Goal: Task Accomplishment & Management: Use online tool/utility

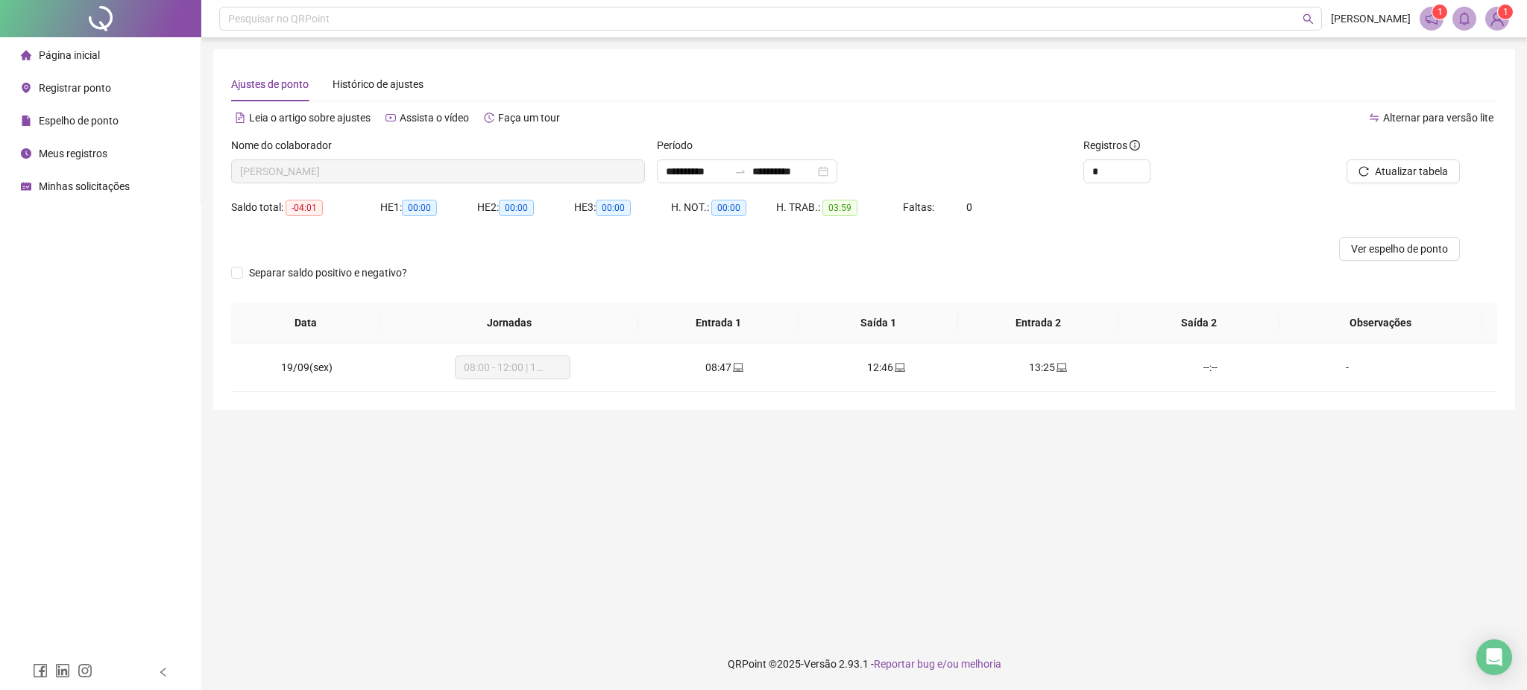
click at [86, 89] on span "Registrar ponto" at bounding box center [75, 88] width 72 height 12
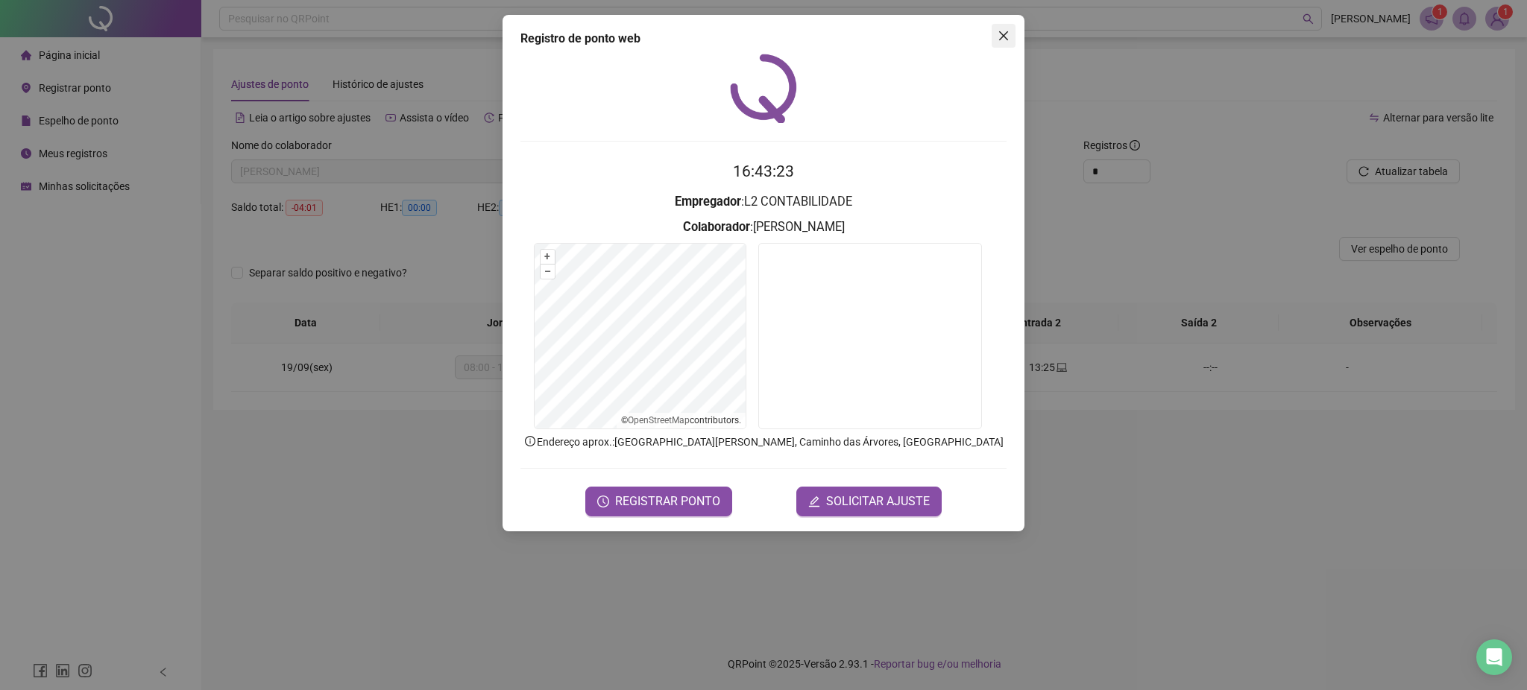
click at [1006, 30] on icon "close" at bounding box center [1003, 36] width 12 height 12
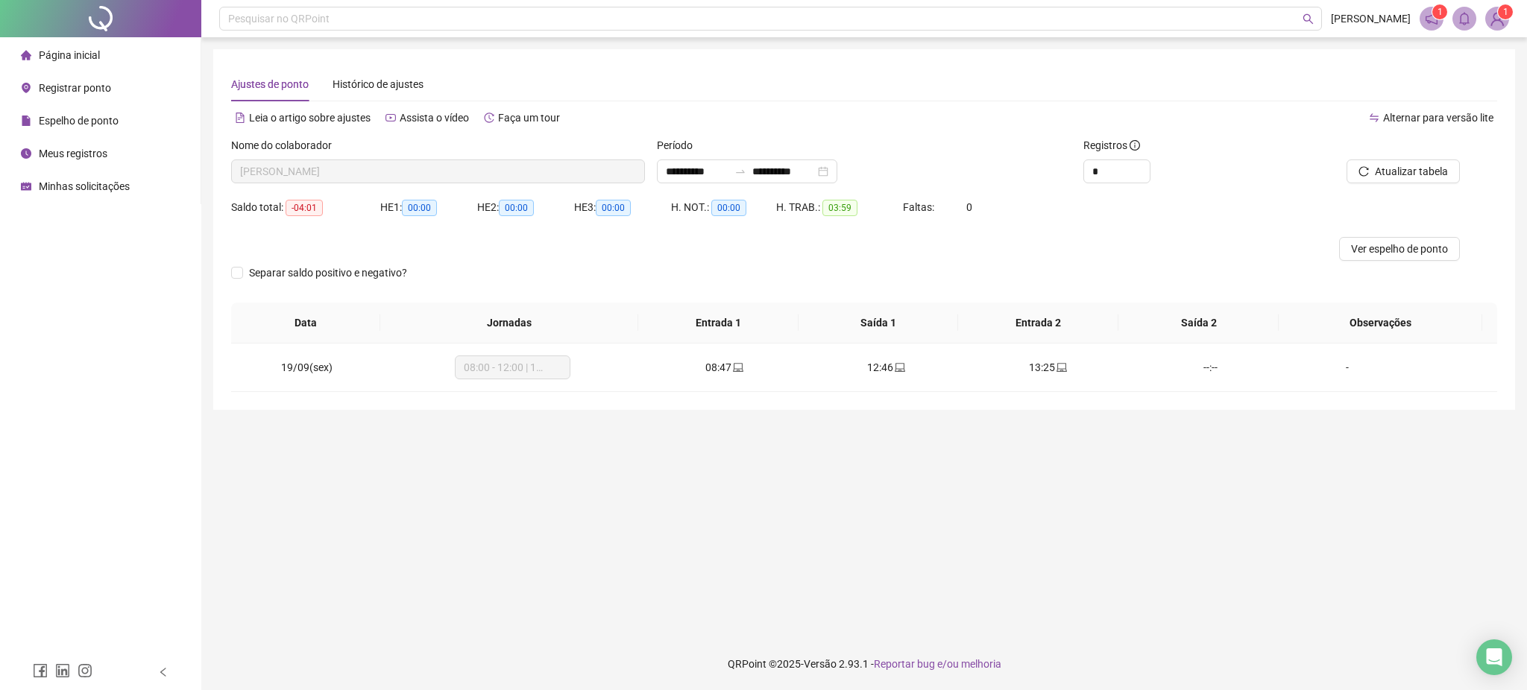
click at [65, 83] on span "Registrar ponto" at bounding box center [75, 88] width 72 height 12
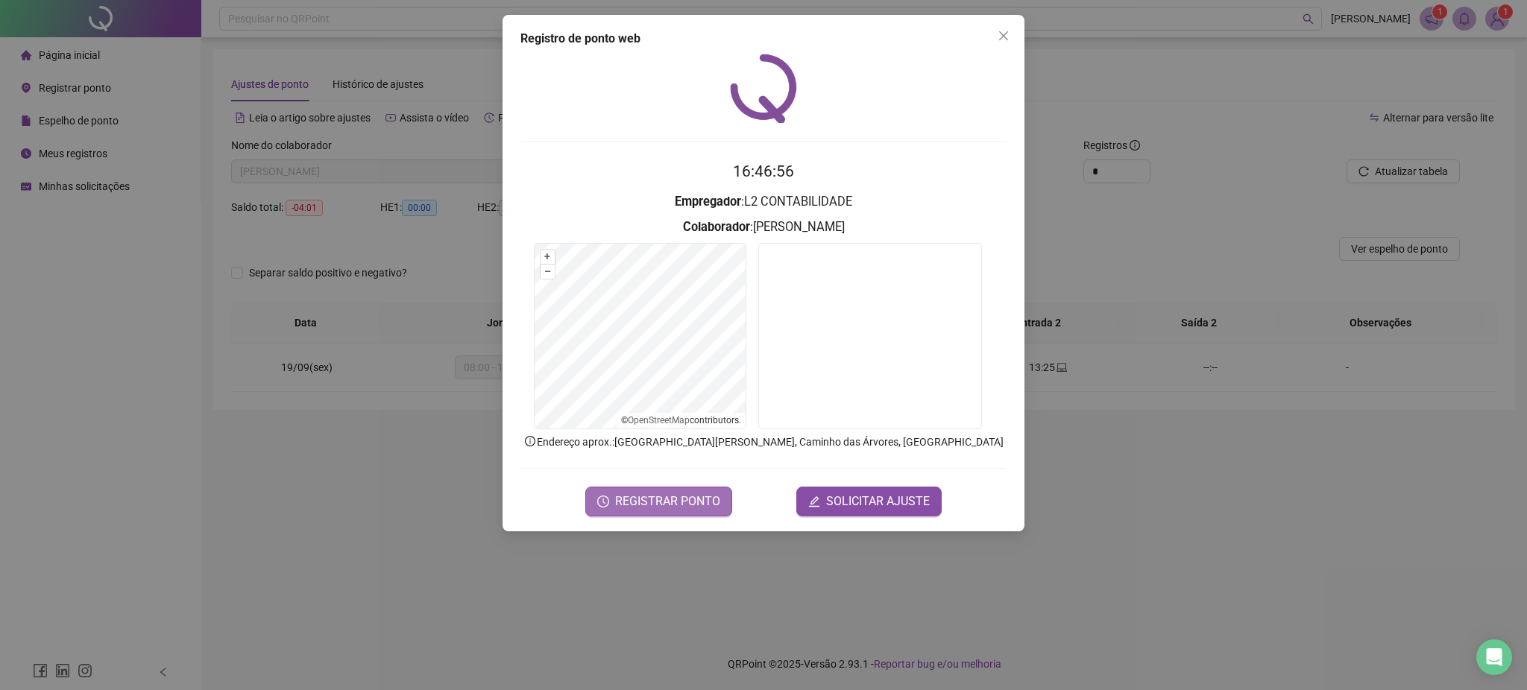
click at [641, 508] on span "REGISTRAR PONTO" at bounding box center [667, 502] width 105 height 18
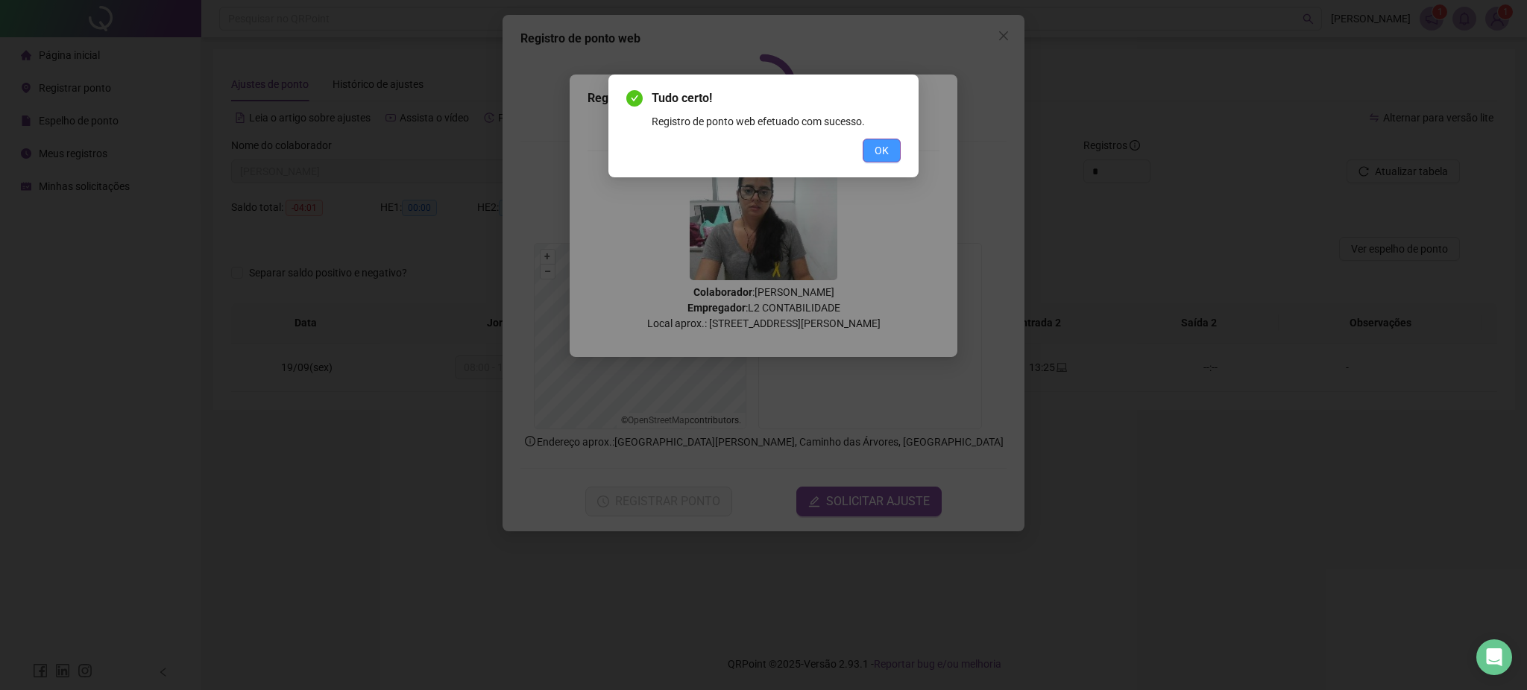
click at [887, 148] on span "OK" at bounding box center [881, 150] width 14 height 16
